Goal: Transaction & Acquisition: Obtain resource

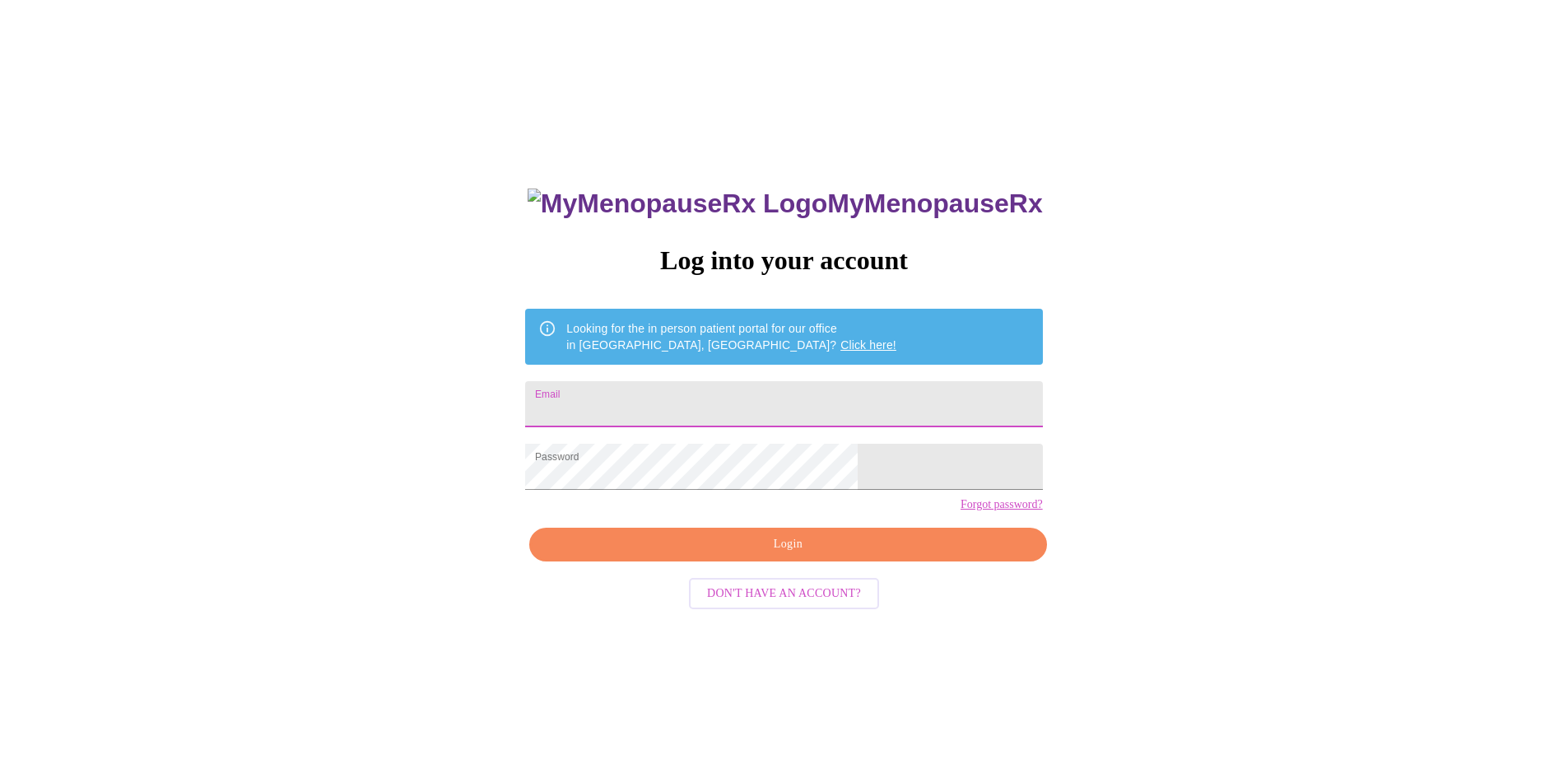
type input "hummusmom@gmail.com"
click at [784, 555] on span "Login" at bounding box center [788, 544] width 479 height 21
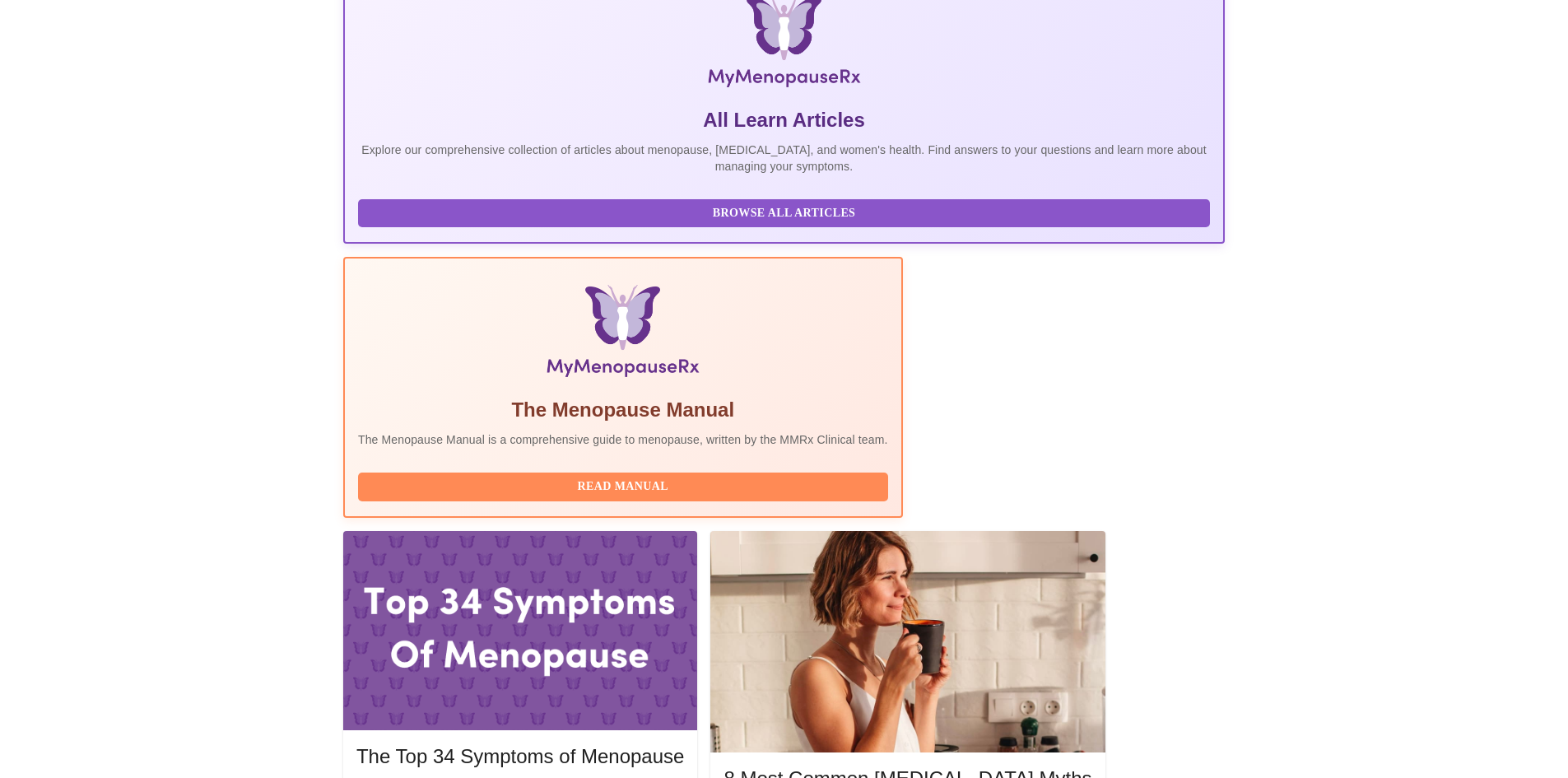
scroll to position [310, 0]
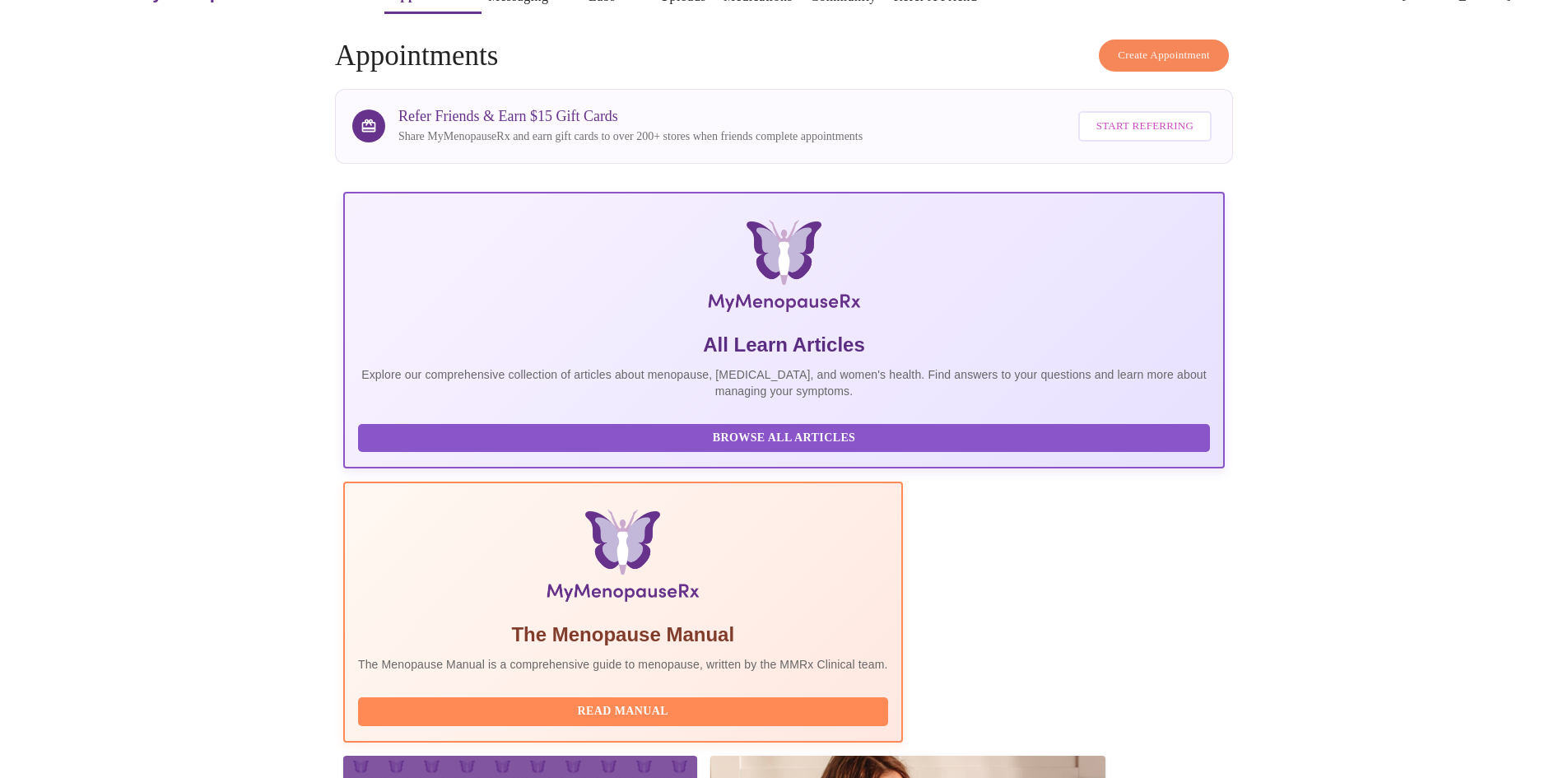
scroll to position [0, 0]
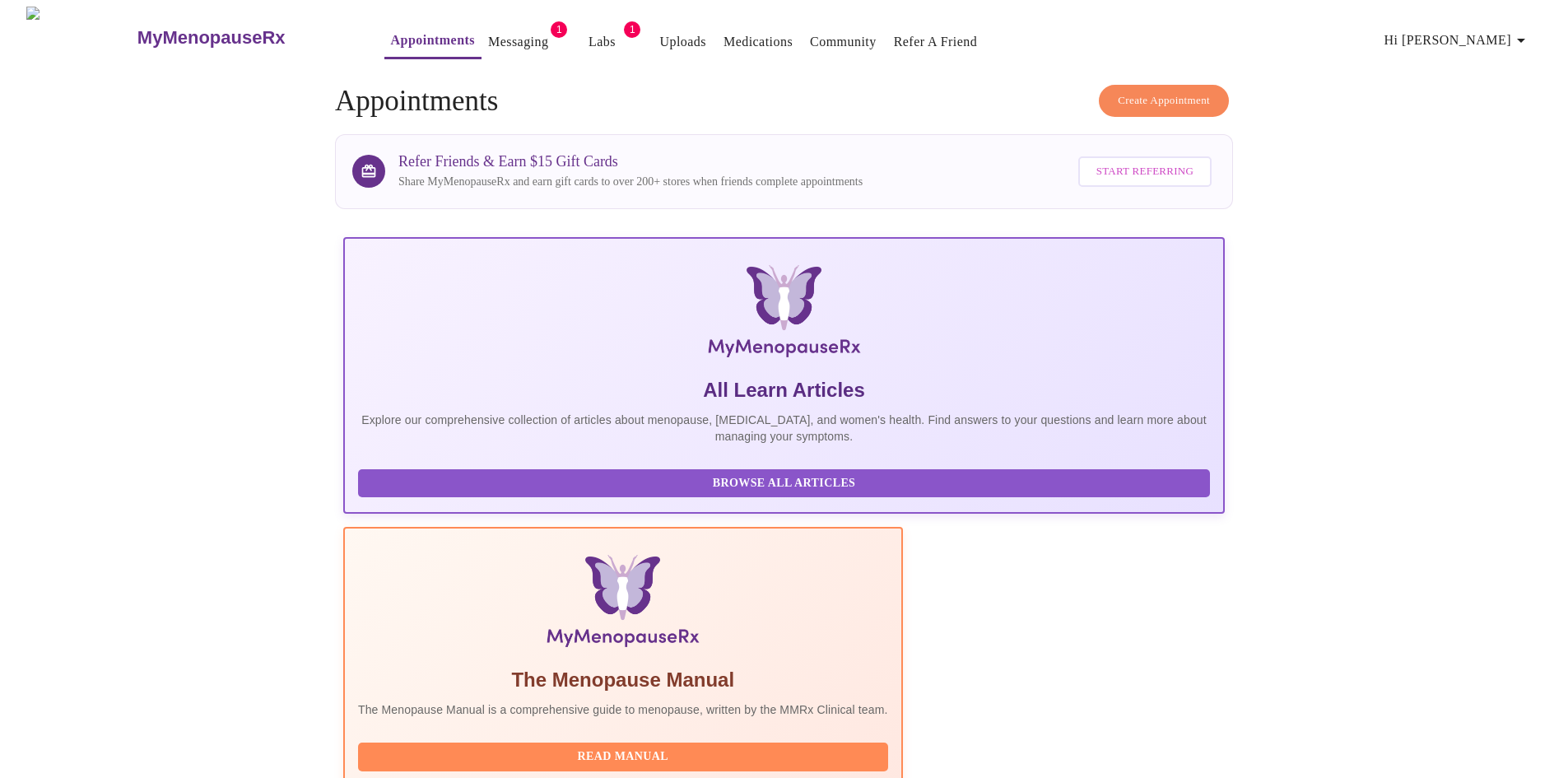
click at [488, 38] on link "Messaging" at bounding box center [518, 42] width 61 height 23
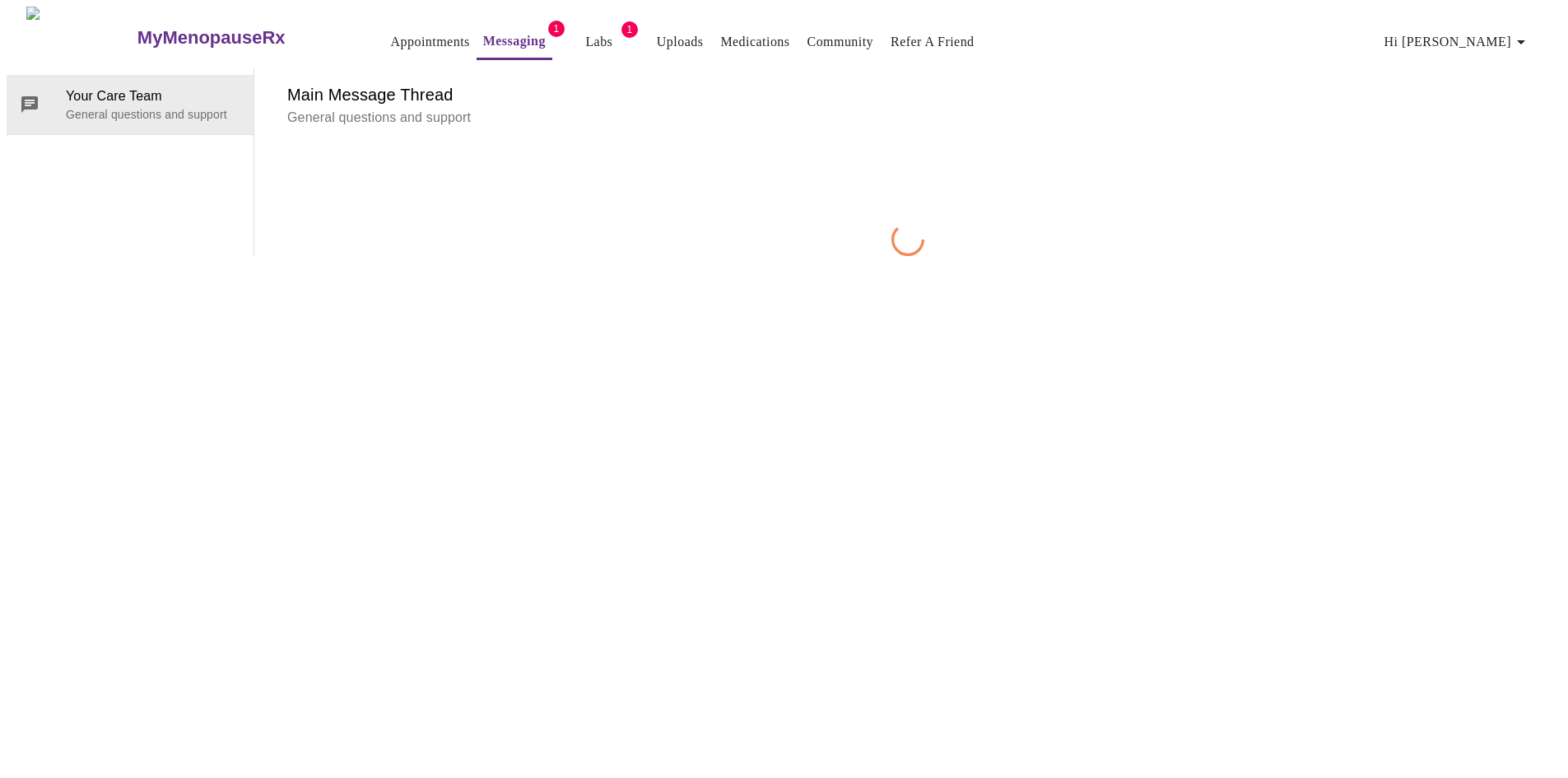
scroll to position [61, 0]
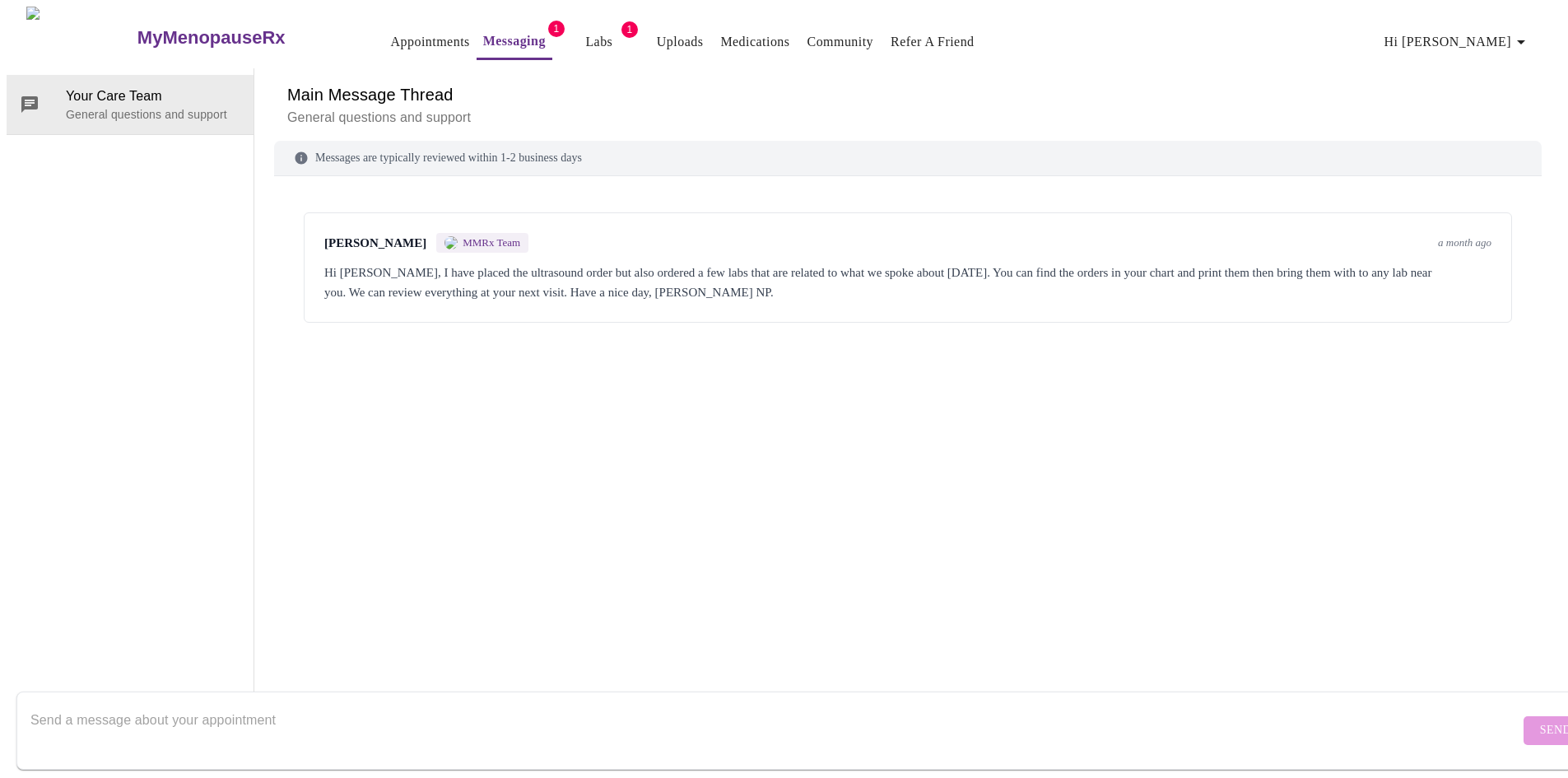
click at [476, 237] on span "MMRx Team" at bounding box center [491, 243] width 58 height 14
click at [580, 33] on span "Labs" at bounding box center [600, 42] width 40 height 23
click at [585, 31] on link "Labs" at bounding box center [599, 42] width 27 height 23
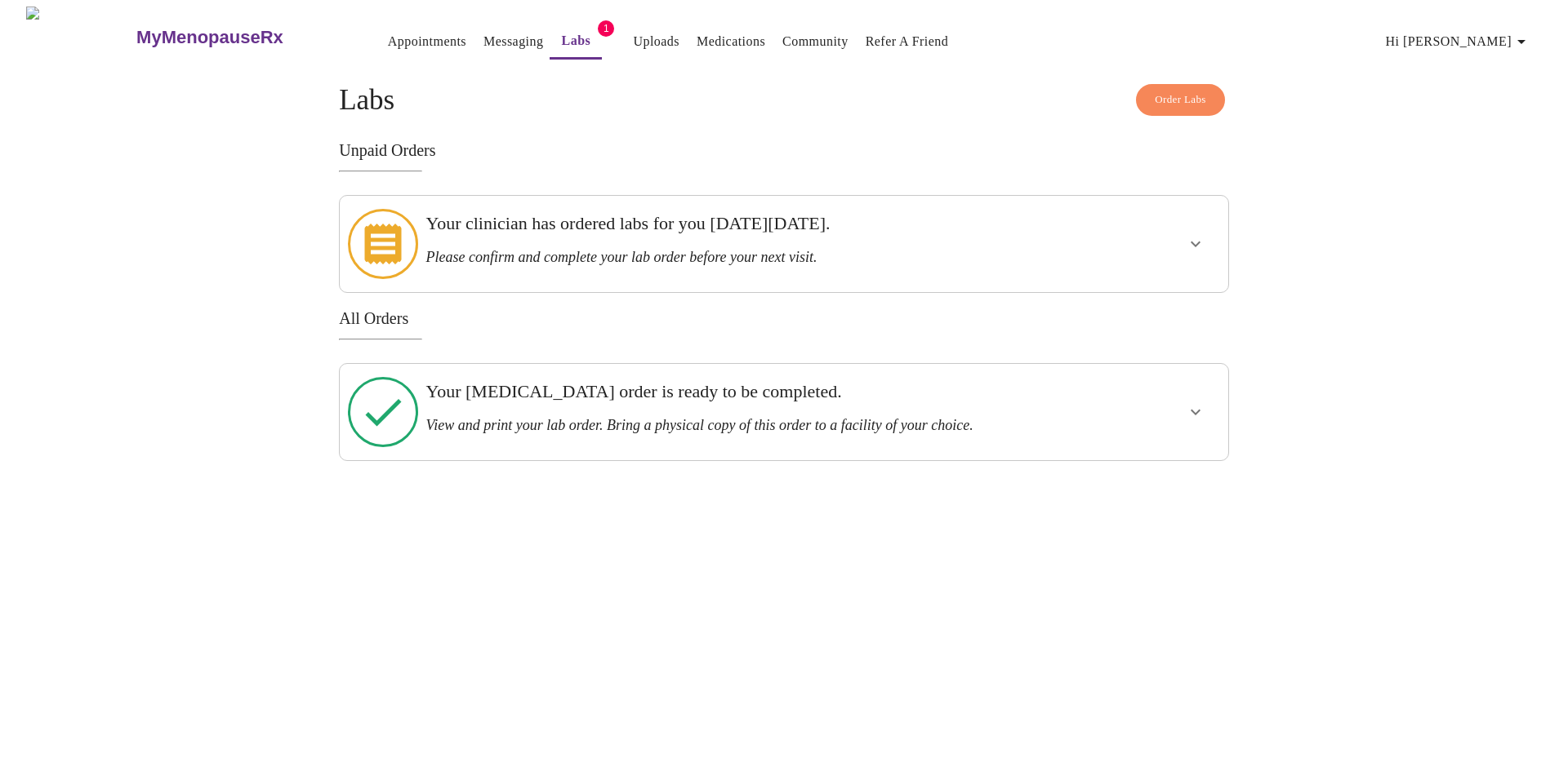
click at [1194, 242] on icon "show more" at bounding box center [1195, 244] width 10 height 5
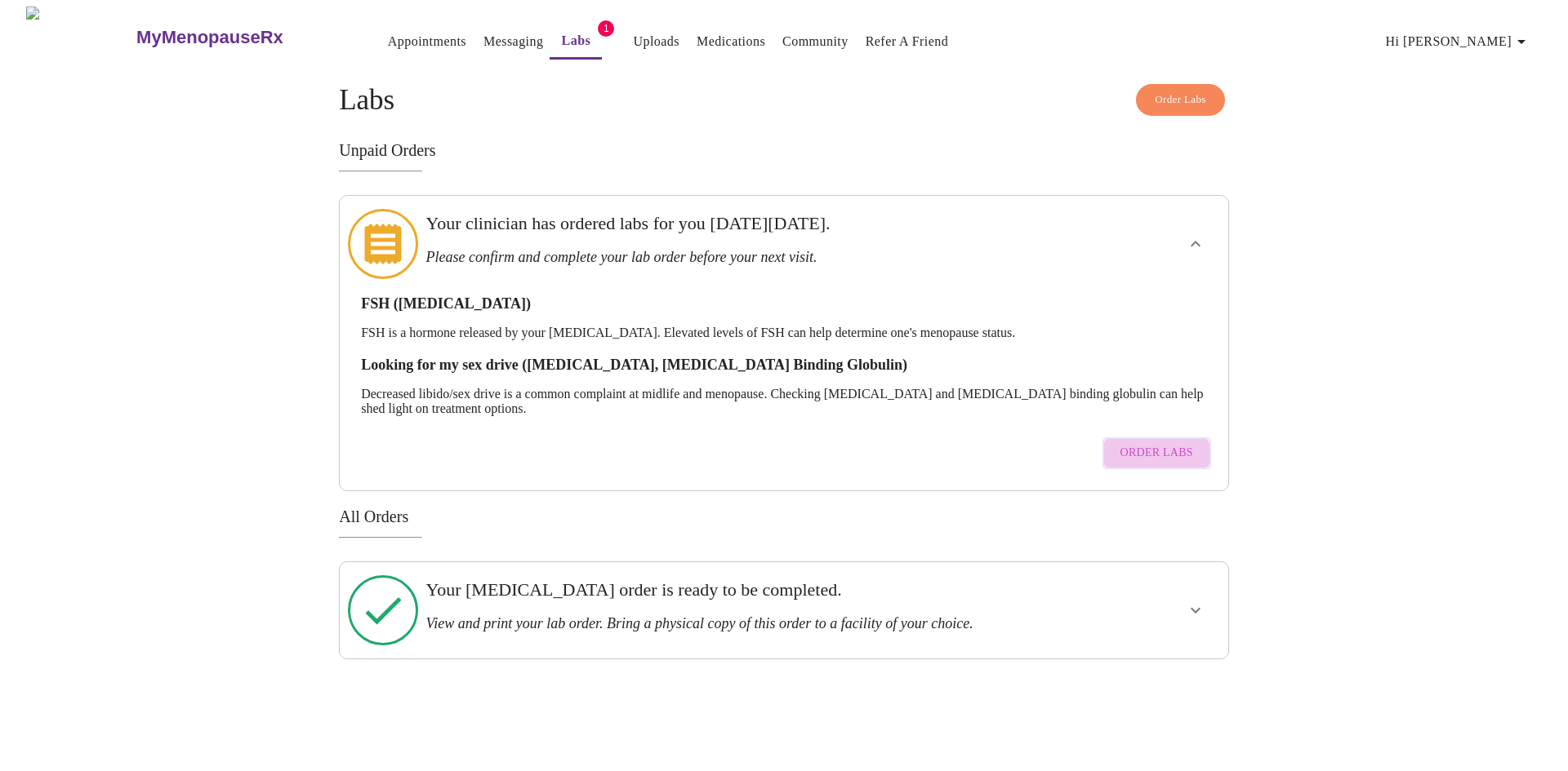
click at [1158, 443] on span "Order Labs" at bounding box center [1156, 453] width 73 height 21
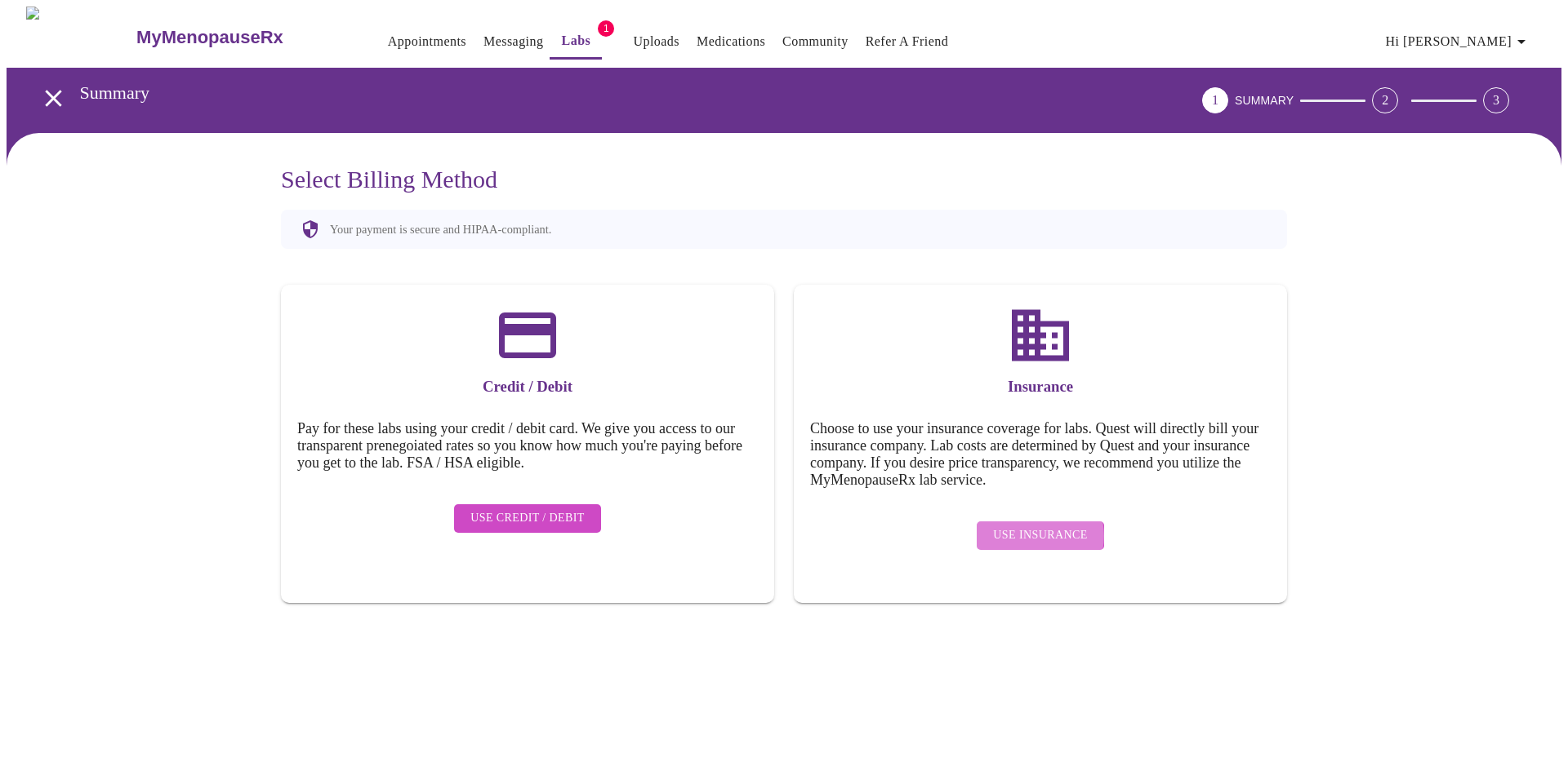
click at [1041, 526] on span "Use Insurance" at bounding box center [1039, 535] width 94 height 21
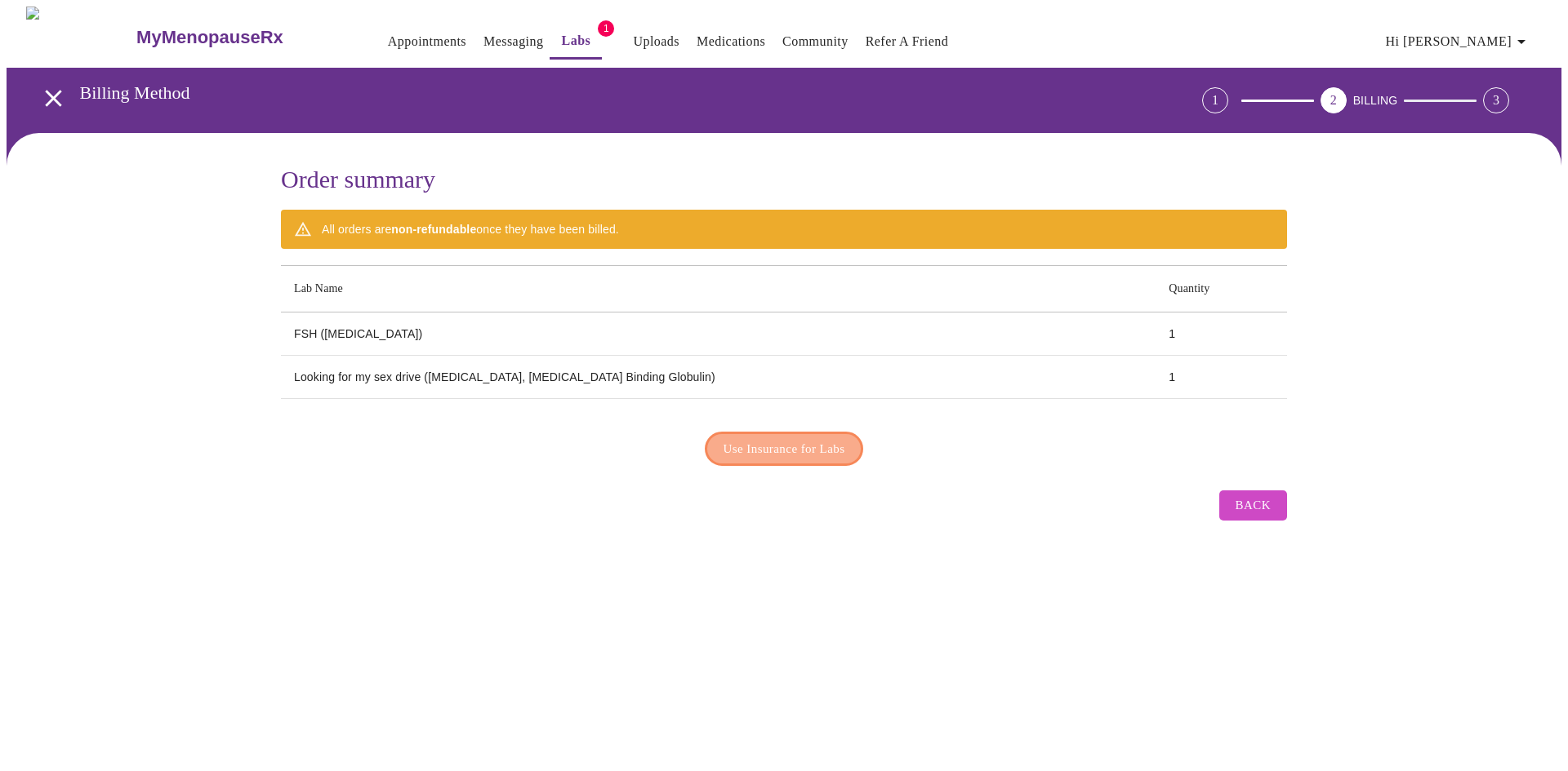
click at [814, 438] on span "Use Insurance for Labs" at bounding box center [784, 449] width 122 height 21
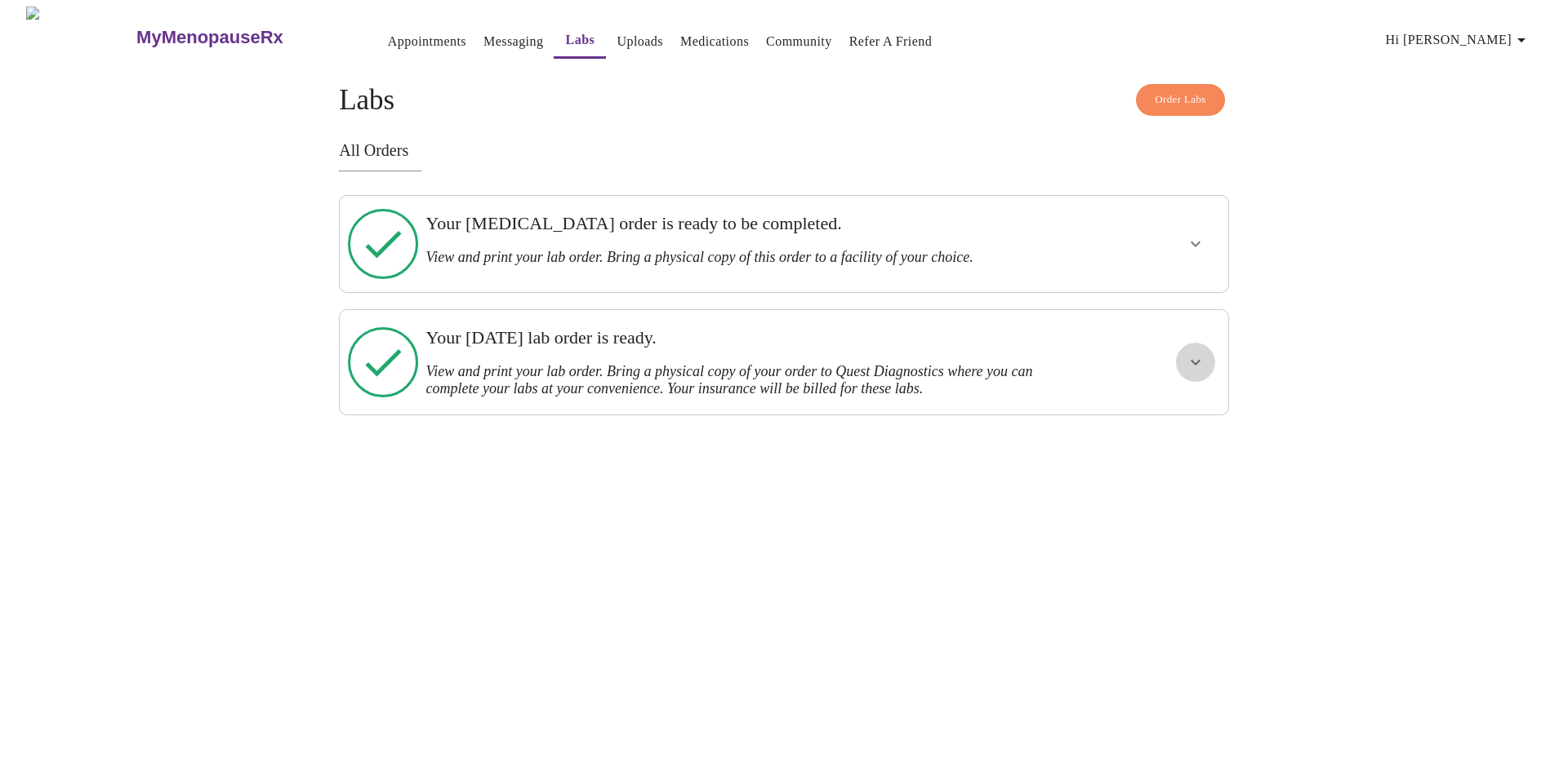
click at [1199, 353] on icon "show more" at bounding box center [1195, 363] width 20 height 20
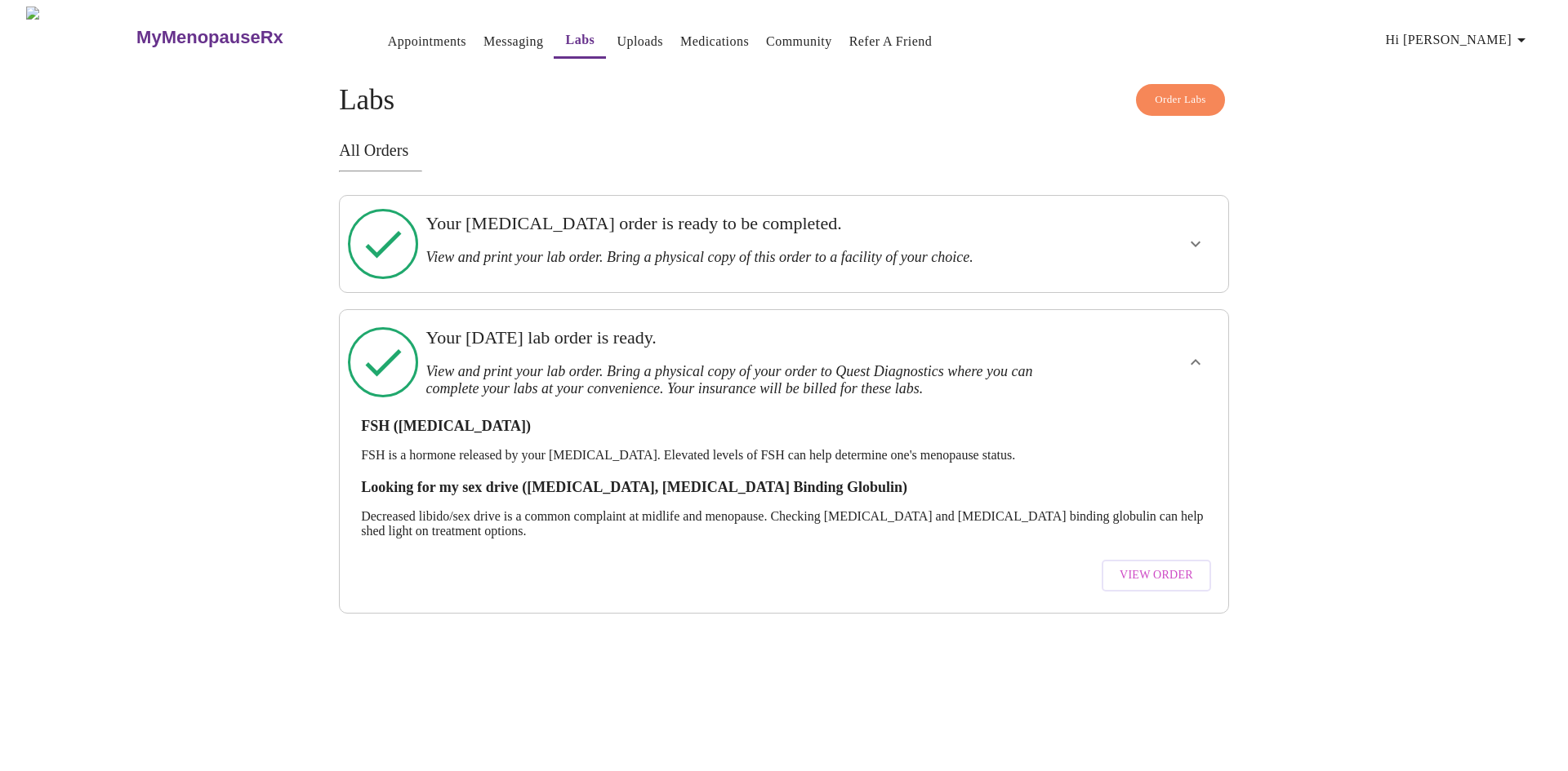
click at [1192, 242] on icon "show more" at bounding box center [1195, 244] width 10 height 5
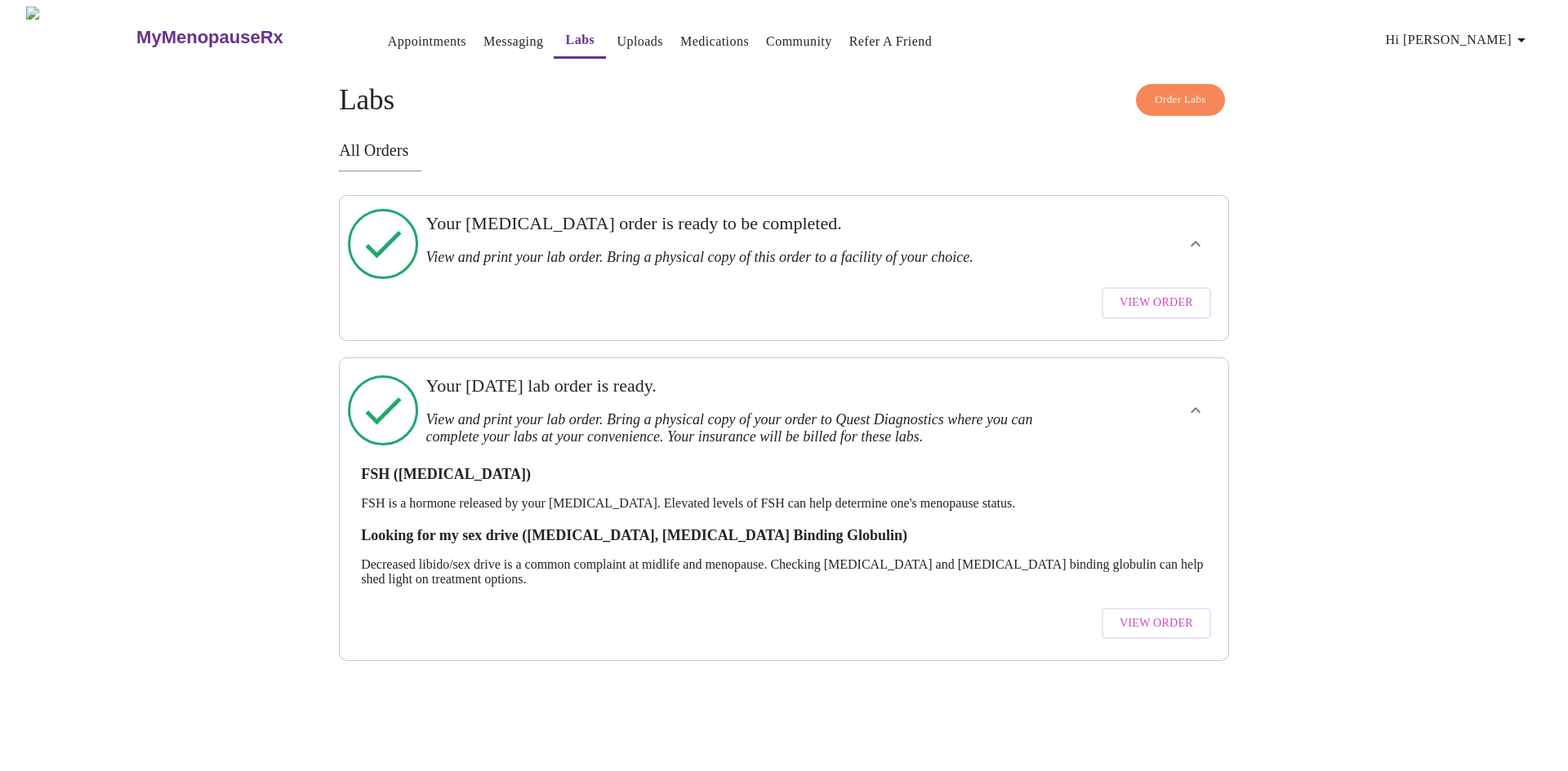
click at [1182, 293] on span "View Order" at bounding box center [1156, 303] width 73 height 21
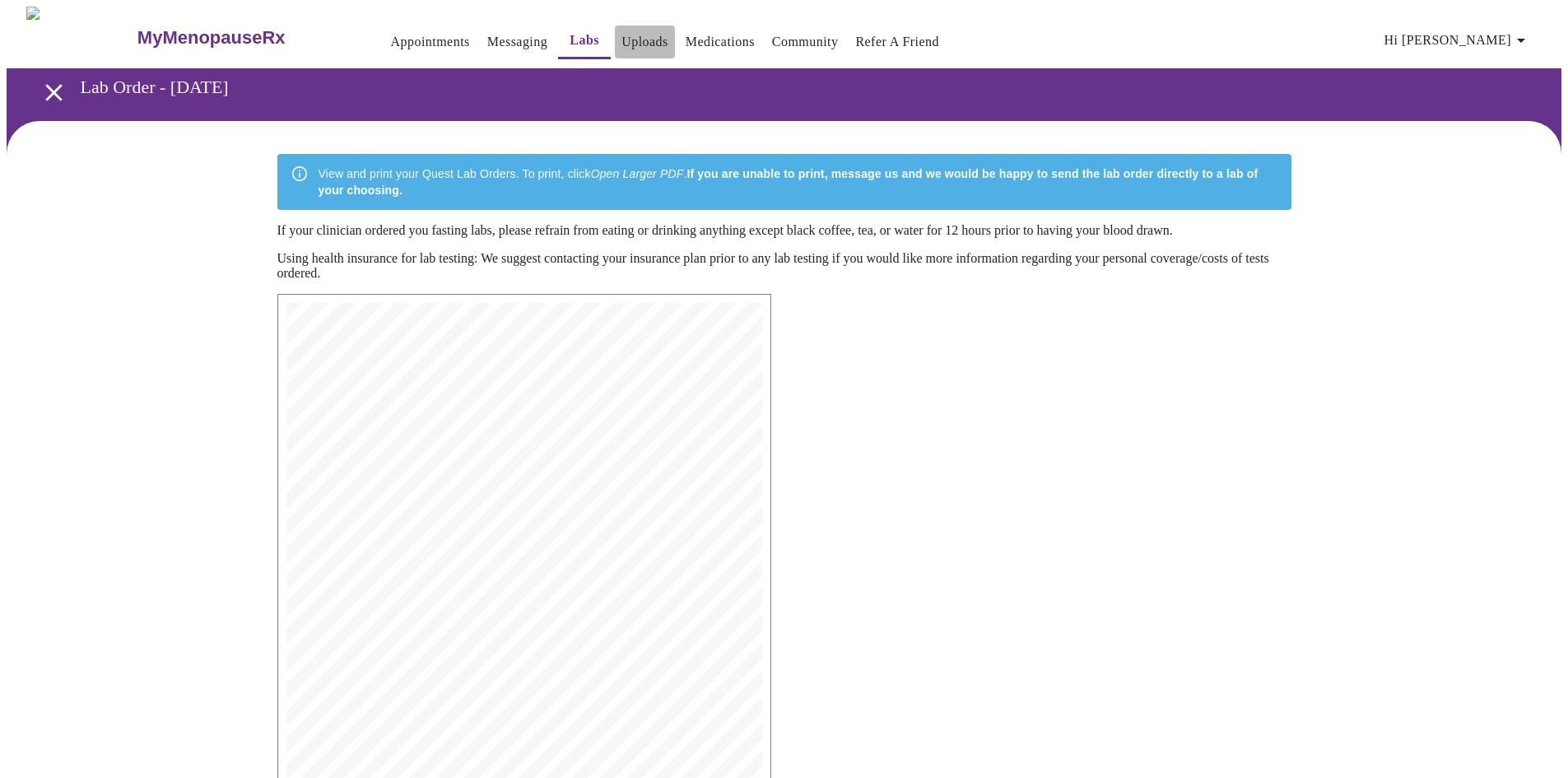
click at [621, 32] on link "Uploads" at bounding box center [645, 42] width 47 height 23
